Goal: Check status

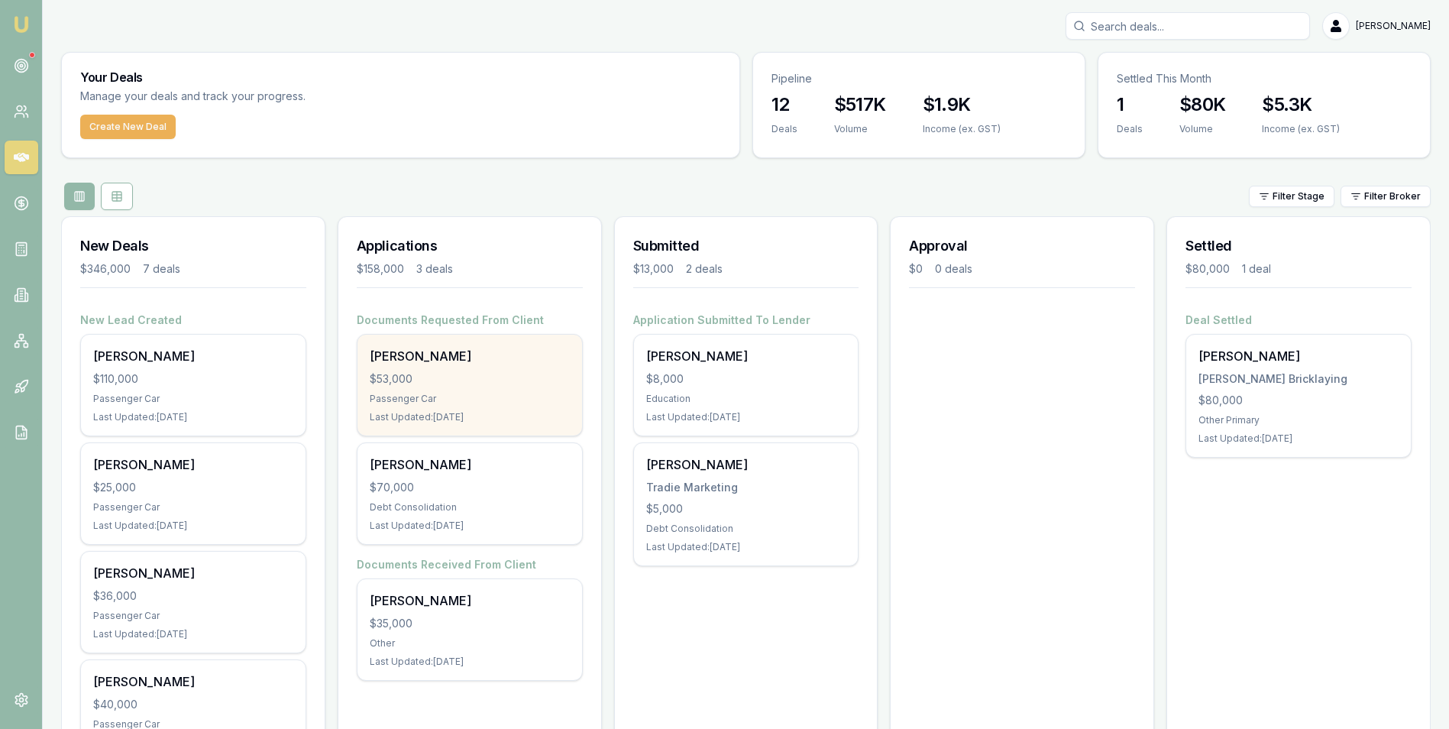
click at [457, 387] on div "[PERSON_NAME] $53,000 Passenger Car Last Updated: [DATE]" at bounding box center [469, 384] width 225 height 101
